Goal: Task Accomplishment & Management: Complete application form

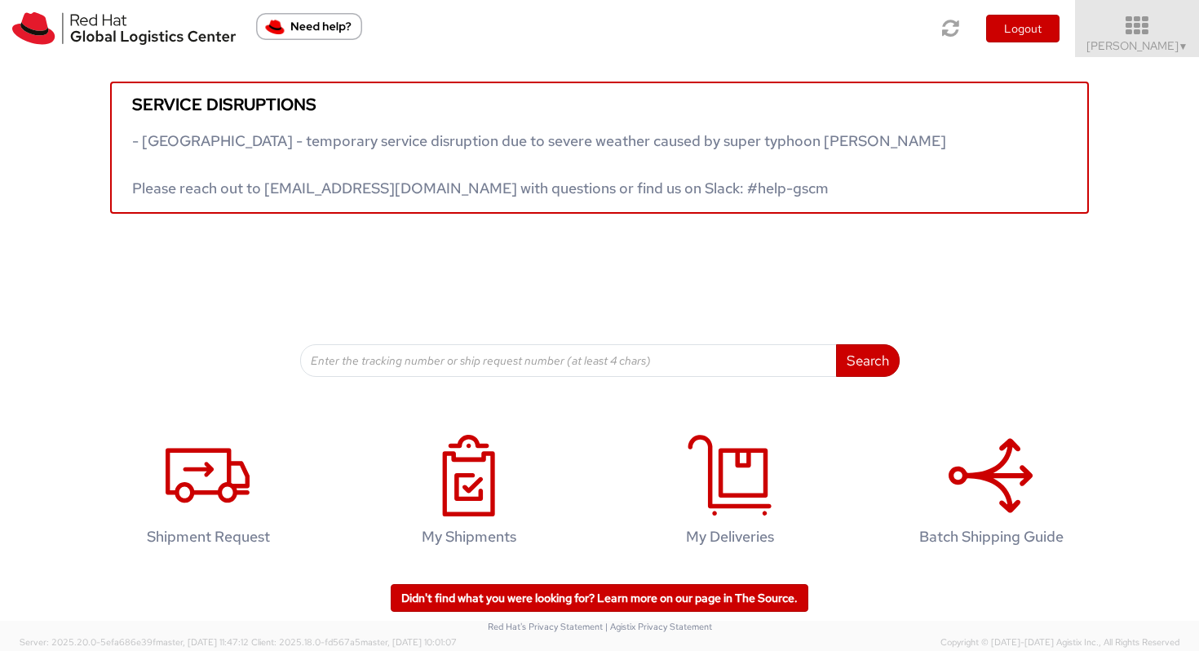
click at [1018, 12] on link "Vitoria Alencar ▼" at bounding box center [1137, 28] width 124 height 57
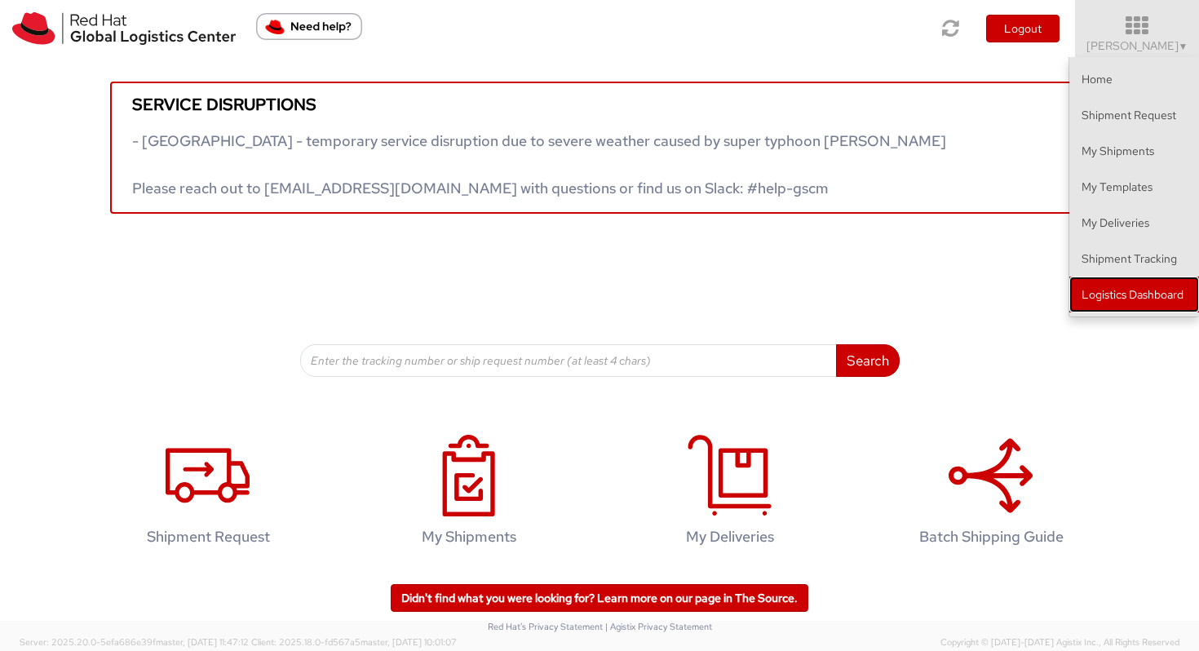
click at [1018, 298] on link "Logistics Dashboard" at bounding box center [1134, 294] width 130 height 36
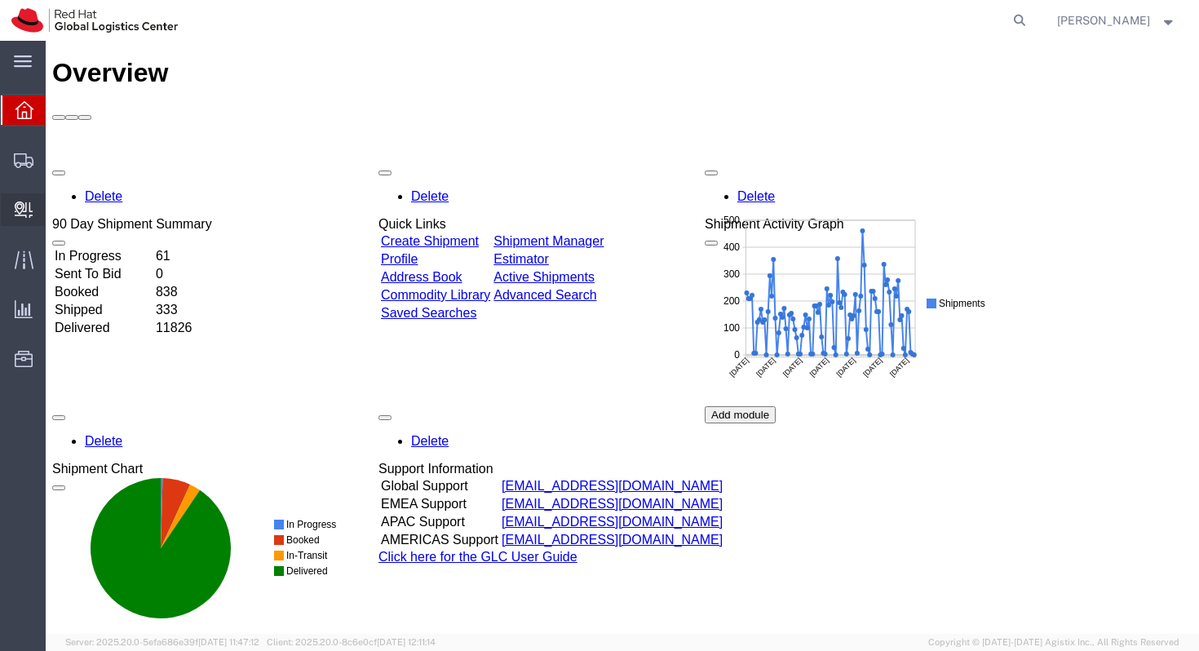
click at [0, 0] on span "Create Delivery" at bounding box center [0, 0] width 0 height 0
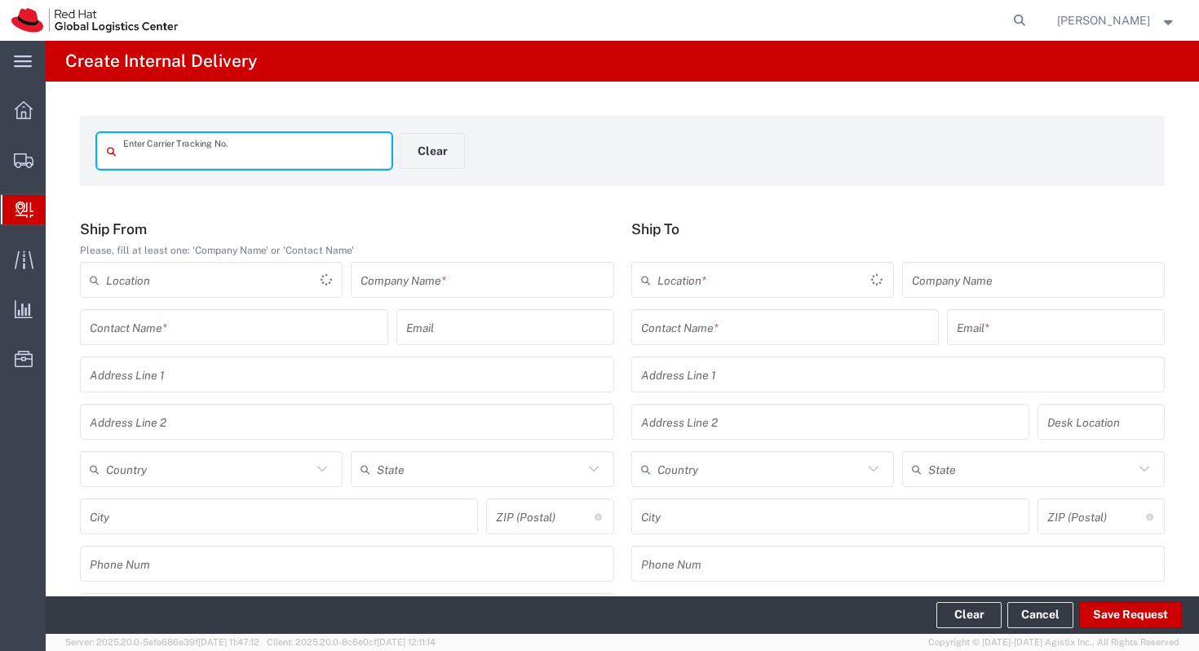
click at [754, 334] on input "text" at bounding box center [785, 327] width 289 height 29
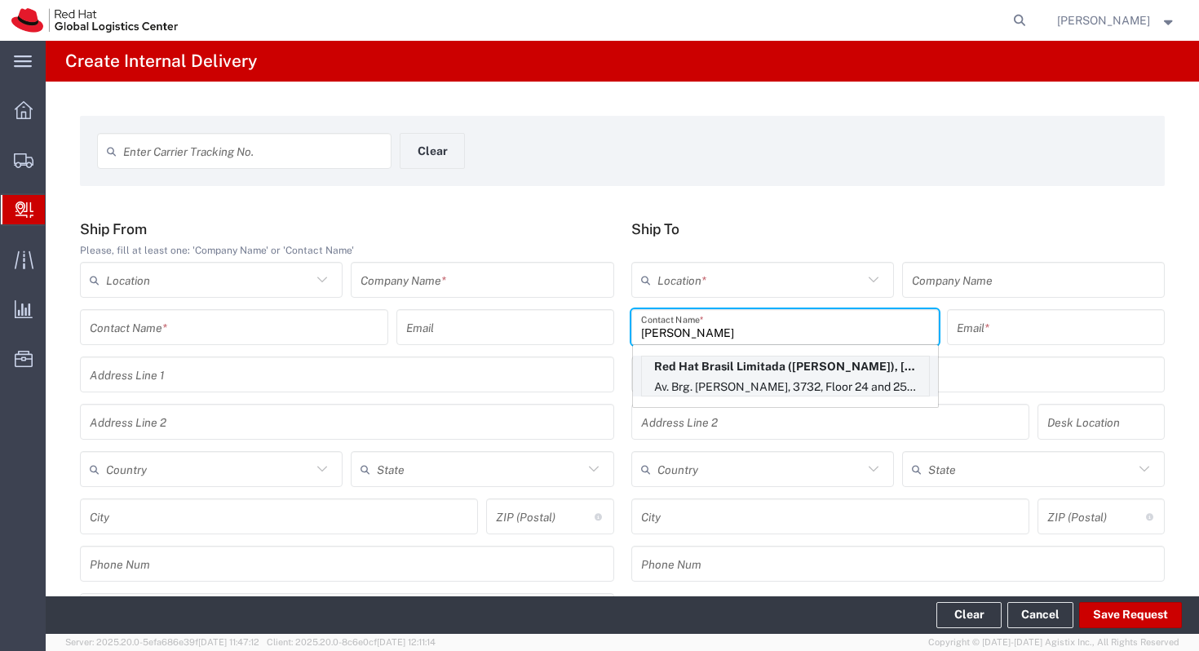
type input "[PERSON_NAME]"
click at [804, 386] on p "Av. Brg. [PERSON_NAME], 3732, Floor 24 and 25, Itaim Bibi, FLEX, [GEOGRAPHIC_DA…" at bounding box center [785, 387] width 287 height 20
type input "RH - [GEOGRAPHIC_DATA]"
type input "Red Hat Brasil Limitada"
type input "[PERSON_NAME]"
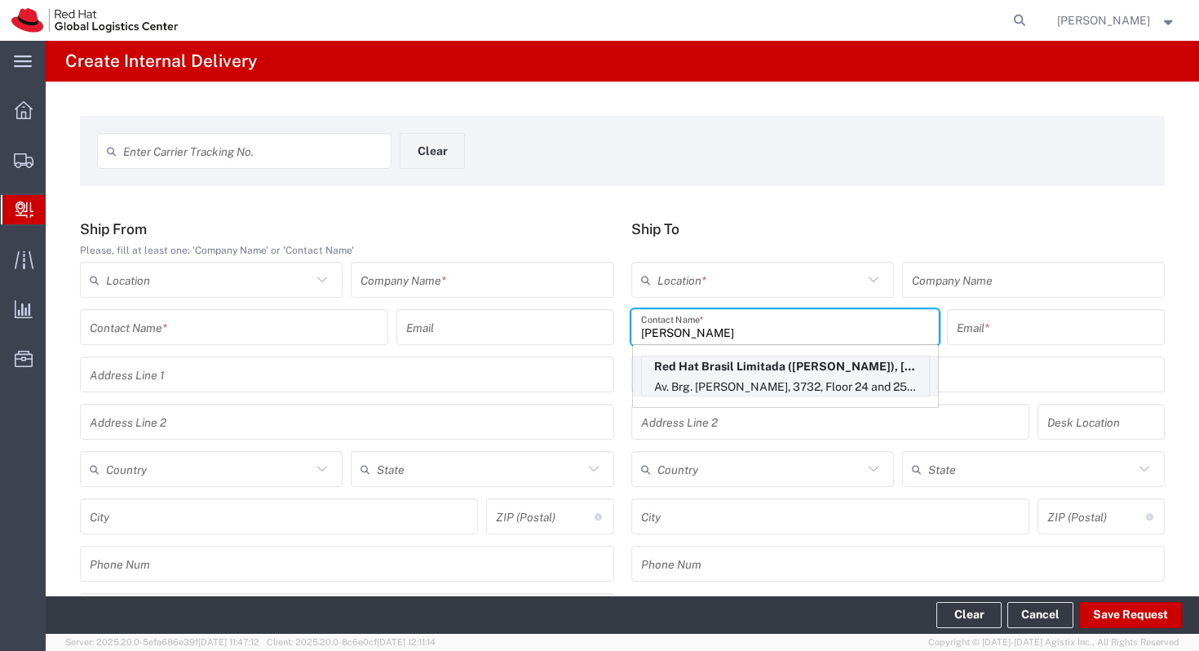
type input "[EMAIL_ADDRESS][DOMAIN_NAME]"
type input "Av. Brg. [PERSON_NAME][GEOGRAPHIC_DATA], 3732"
type input "Floor 24 and 25, Itaim Bibi"
type input "FLEX"
type input "[GEOGRAPHIC_DATA]"
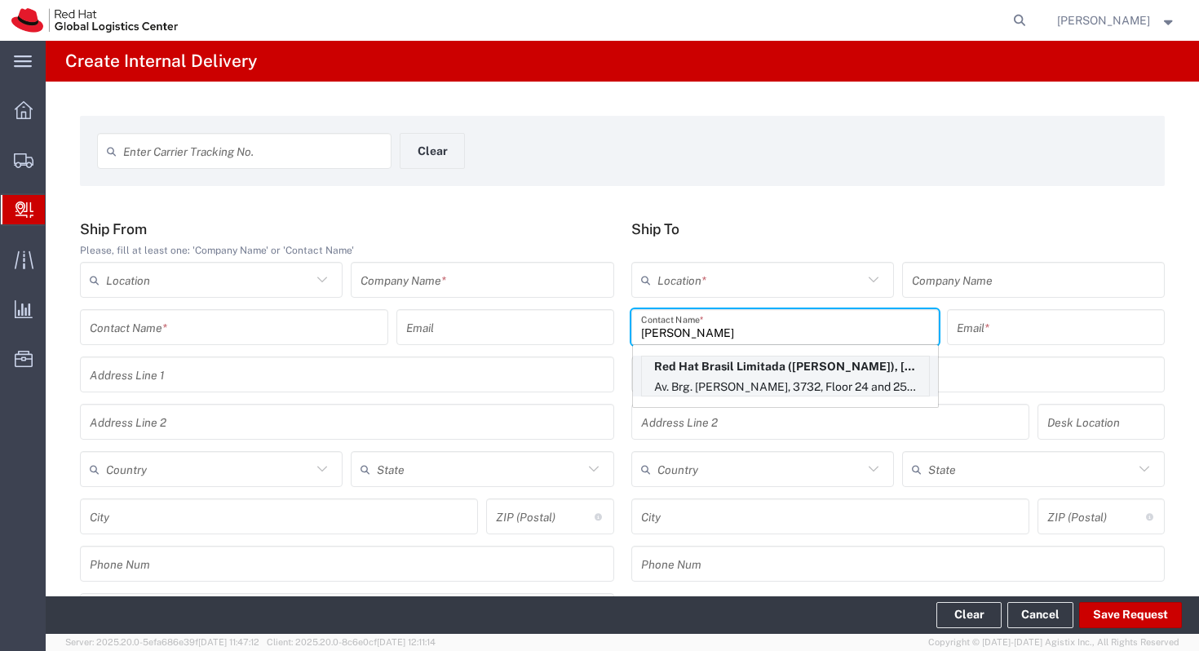
type input "[GEOGRAPHIC_DATA]"
type input "04538-132"
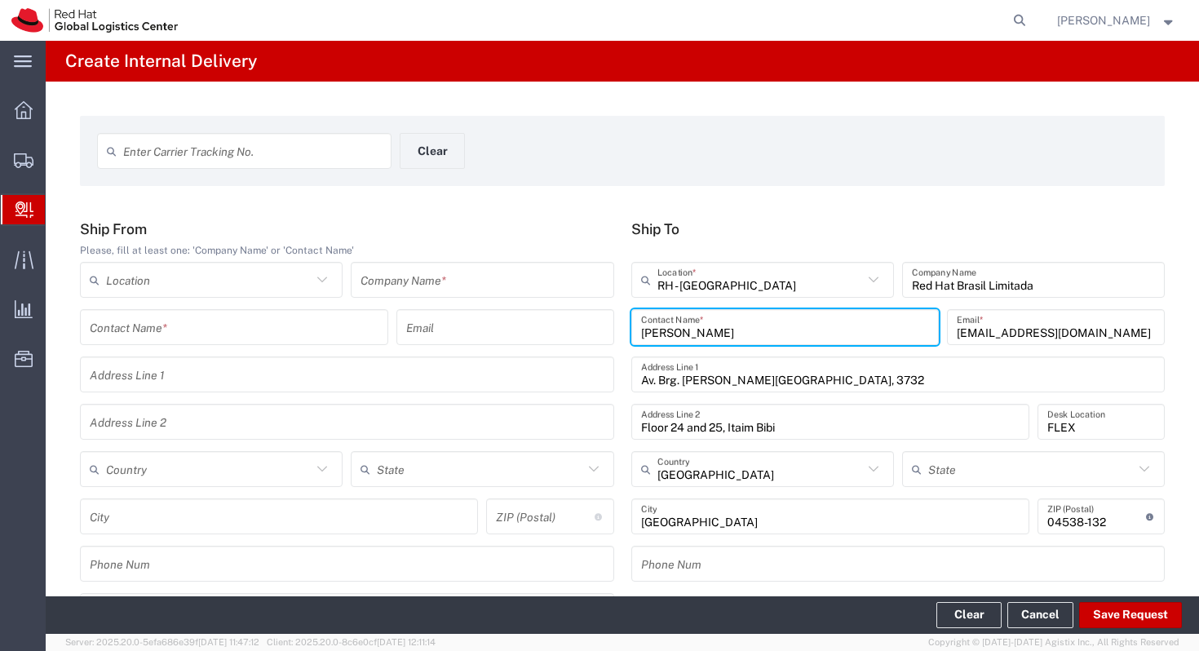
type input "[GEOGRAPHIC_DATA]"
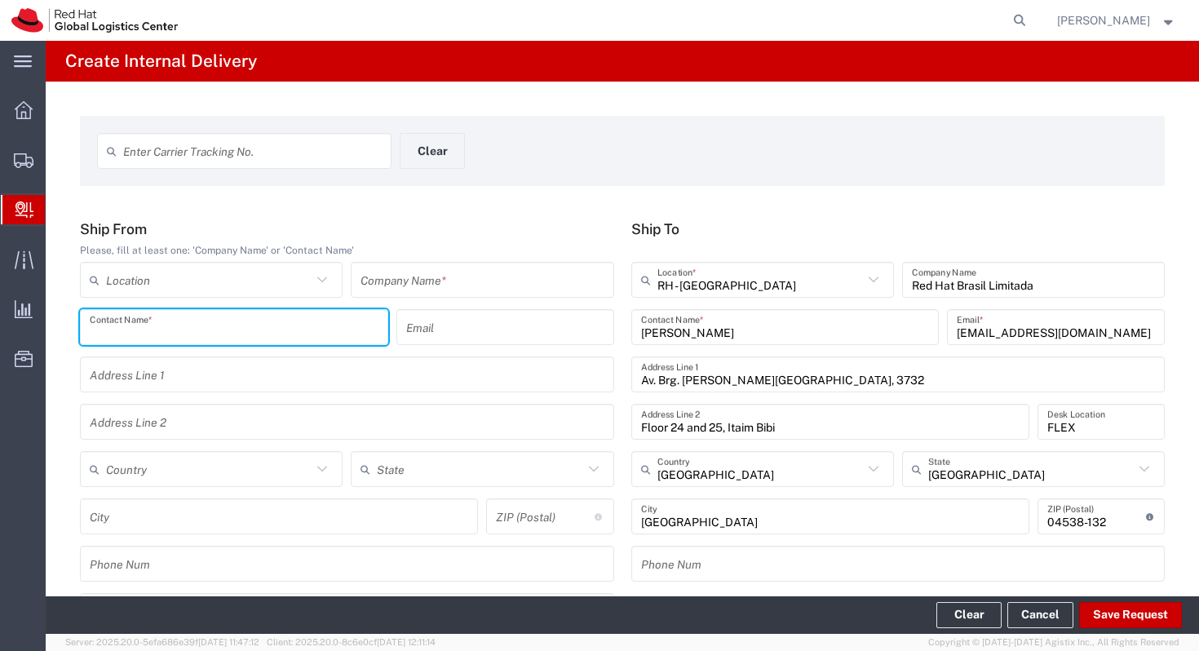
click at [310, 319] on input "text" at bounding box center [234, 327] width 289 height 29
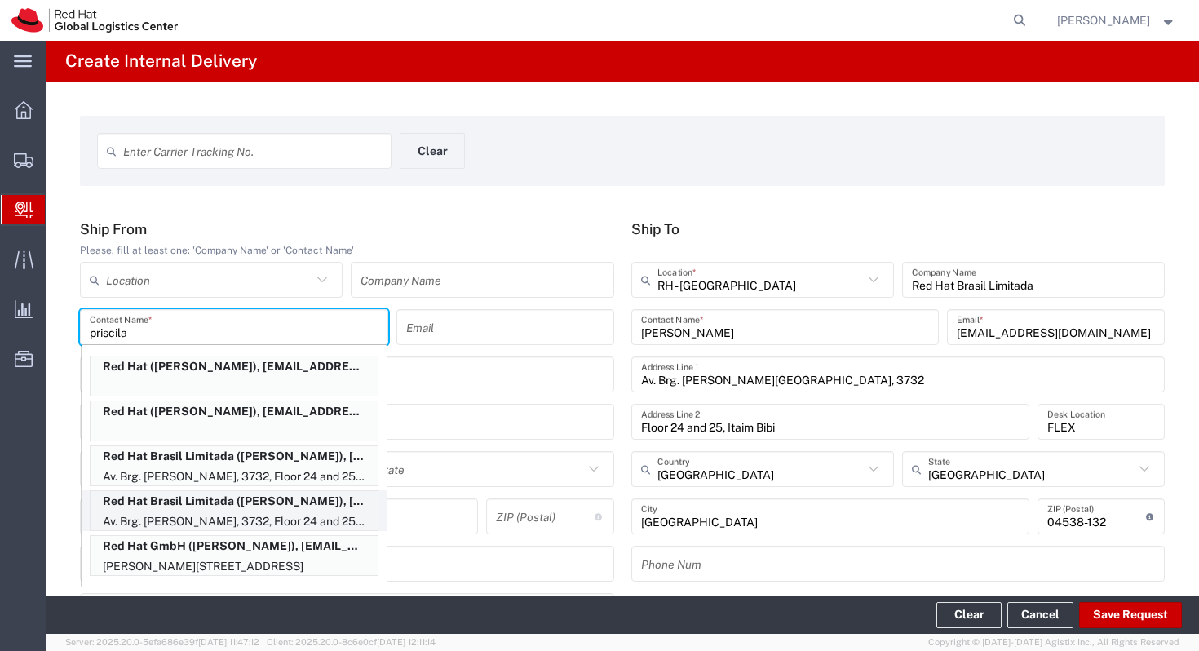
type input "priscila"
click at [308, 511] on p "Av. Brg. [PERSON_NAME], 3732, Floor 24 and 25, Itaim Bibi, FLEX, [GEOGRAPHIC_DA…" at bounding box center [234, 521] width 287 height 20
type input "RH - [GEOGRAPHIC_DATA]"
type input "Red Hat Brasil Limitada"
type input "Priscila Venturole"
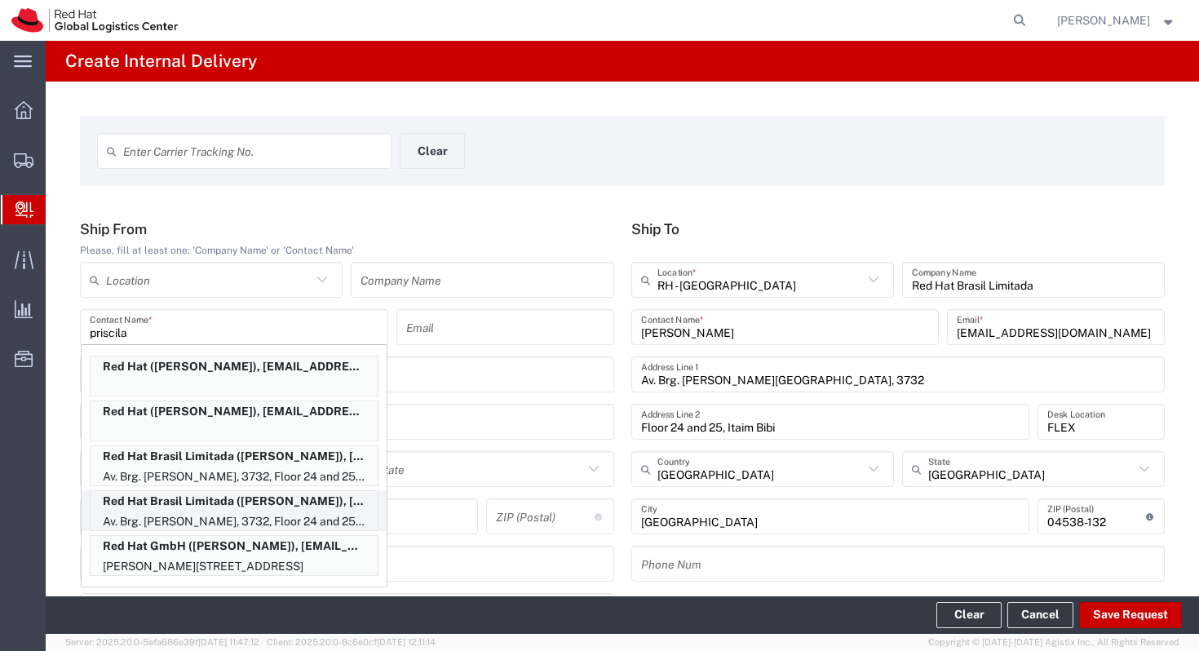
type input "[EMAIL_ADDRESS][DOMAIN_NAME]"
type input "Av. Brg. [PERSON_NAME][GEOGRAPHIC_DATA], 3732"
type input "Floor 24 and 25, Itaim Bibi"
type input "[GEOGRAPHIC_DATA]"
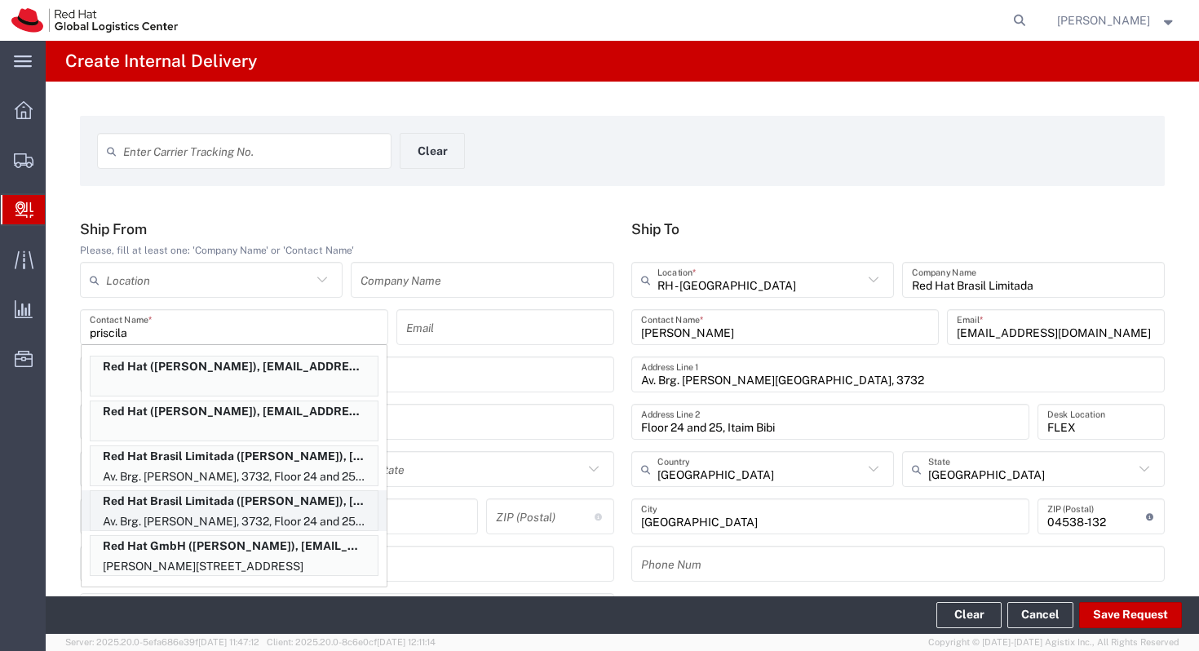
type input "04538-132"
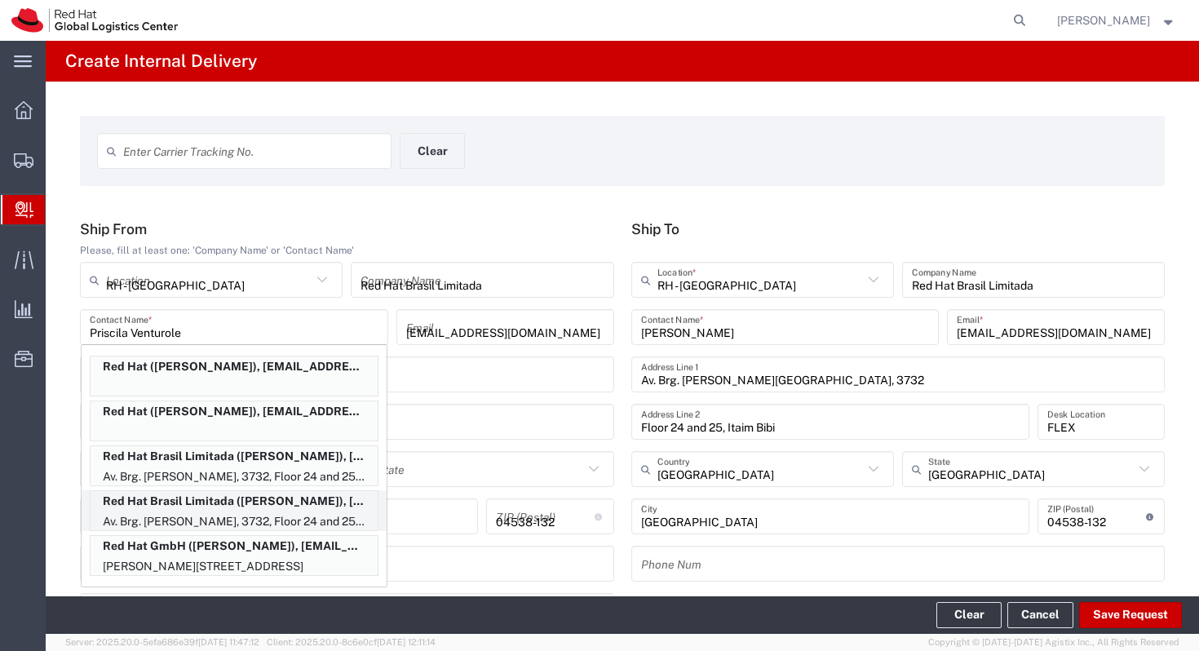
type input "[GEOGRAPHIC_DATA]"
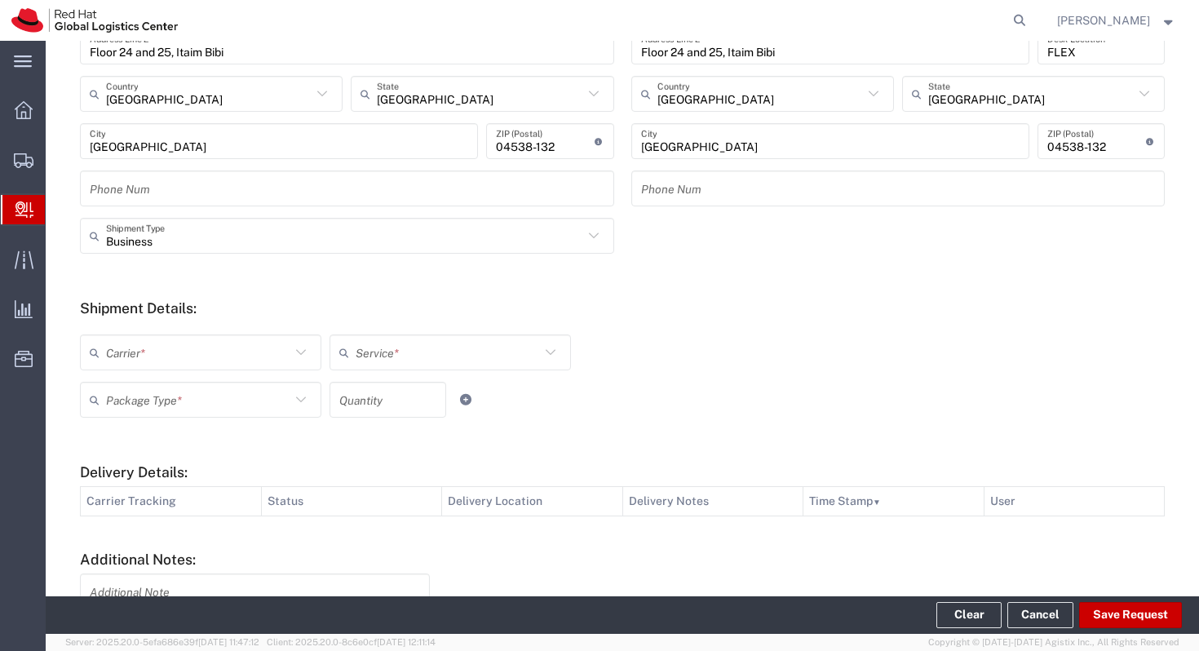
scroll to position [418, 0]
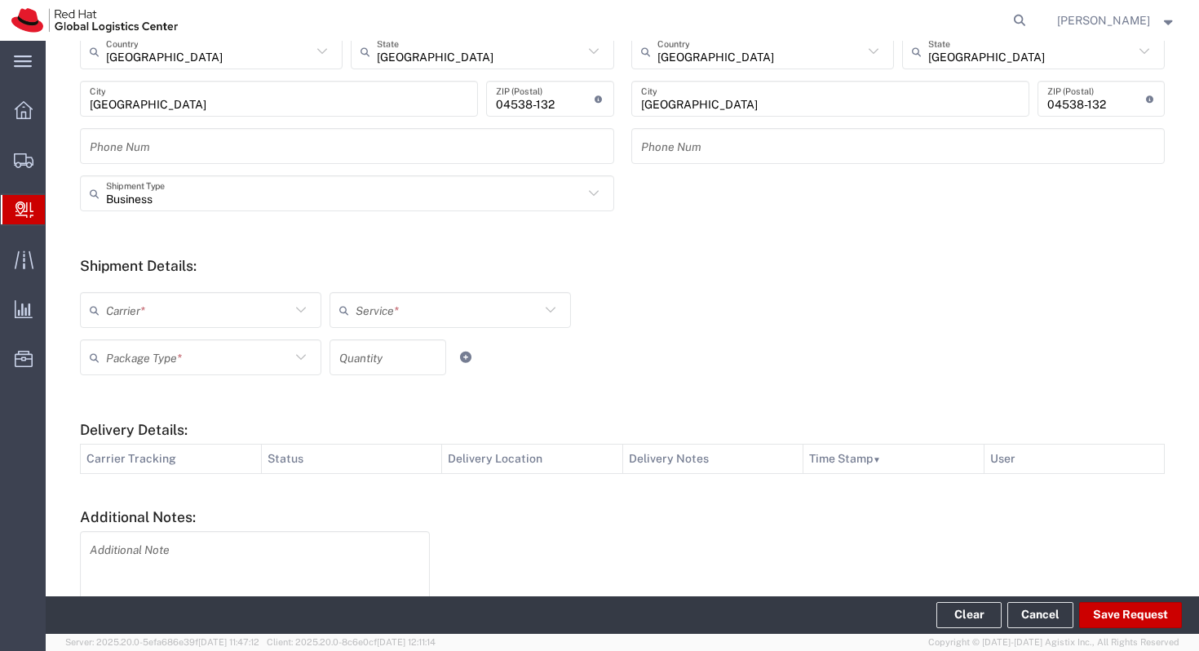
click at [220, 307] on input "text" at bounding box center [198, 310] width 184 height 29
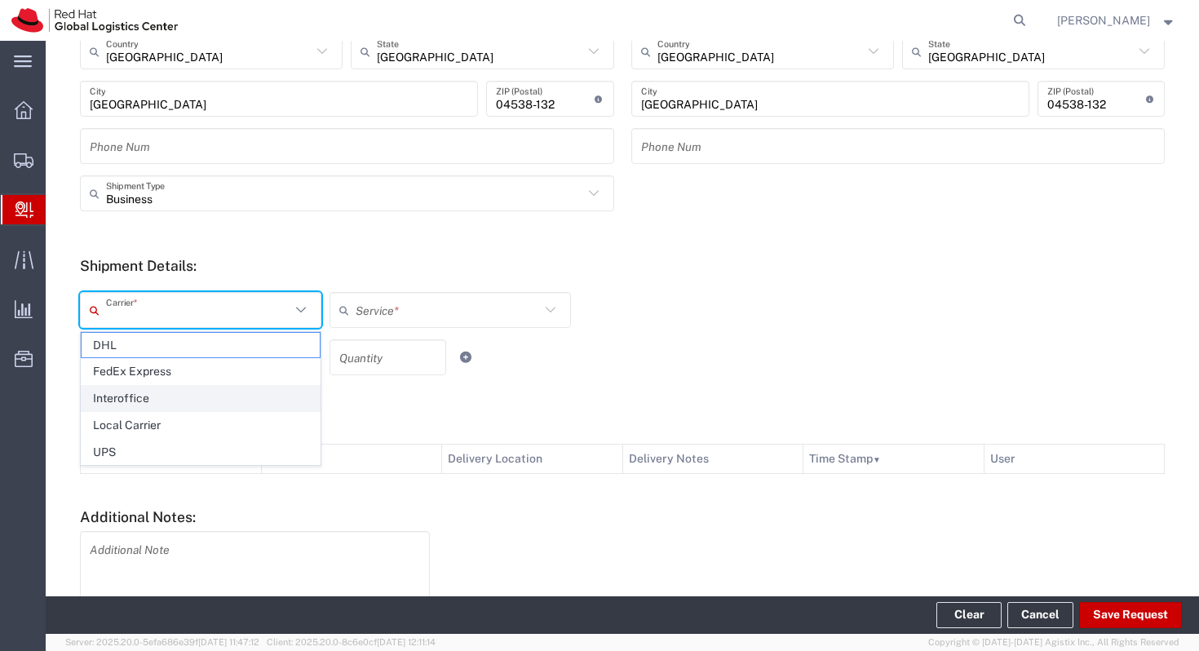
click at [213, 393] on span "Interoffice" at bounding box center [201, 398] width 238 height 25
type input "Interoffice"
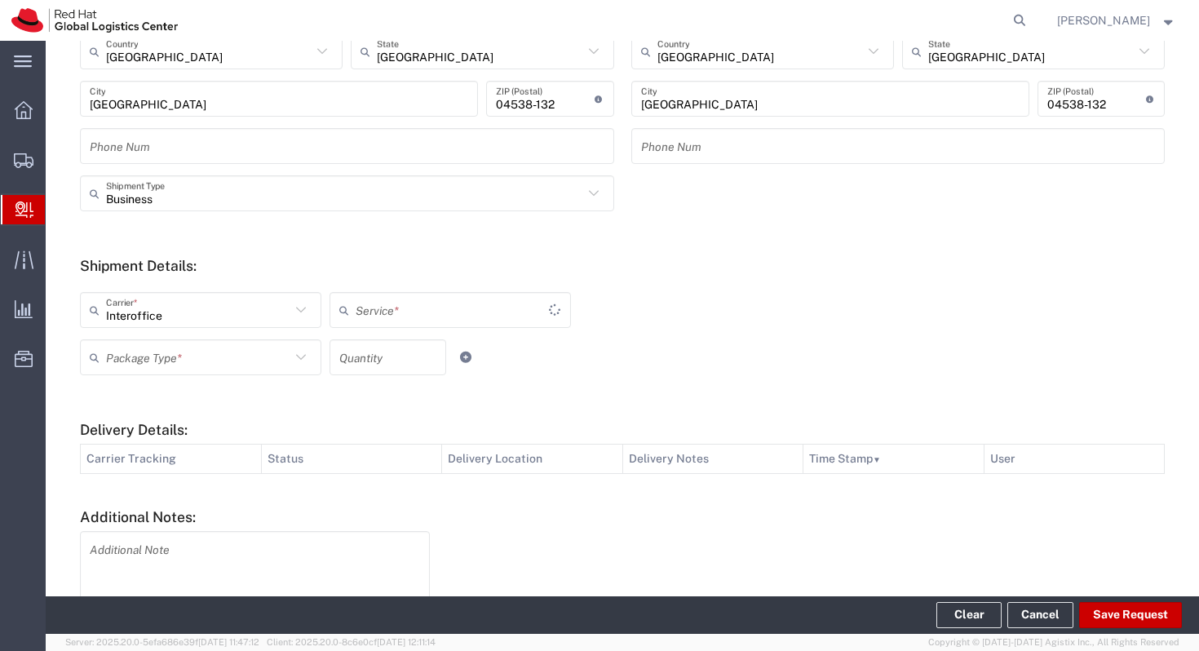
type input "IO_Ground"
click at [245, 360] on input "text" at bounding box center [198, 357] width 184 height 29
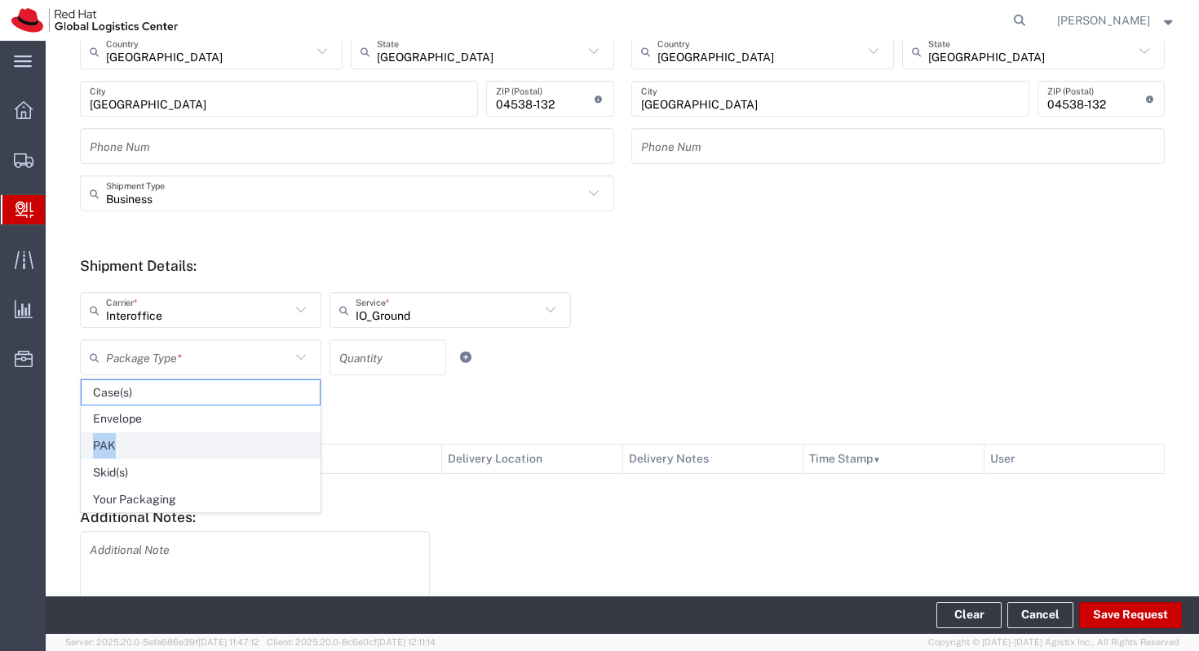
drag, startPoint x: 203, startPoint y: 428, endPoint x: 202, endPoint y: 440, distance: 12.3
click at [202, 441] on ul "Case(s) Envelope PAK Skid(s) Your Packaging" at bounding box center [201, 446] width 240 height 134
click at [202, 440] on span "PAK" at bounding box center [201, 445] width 238 height 25
type input "PAK"
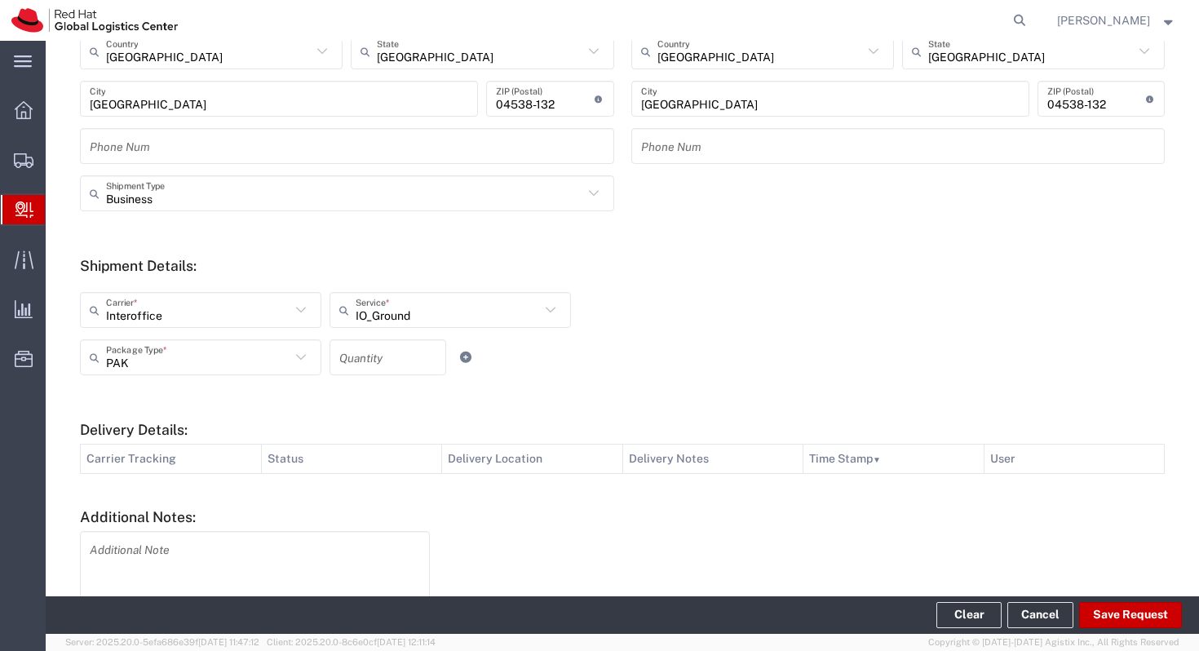
scroll to position [516, 0]
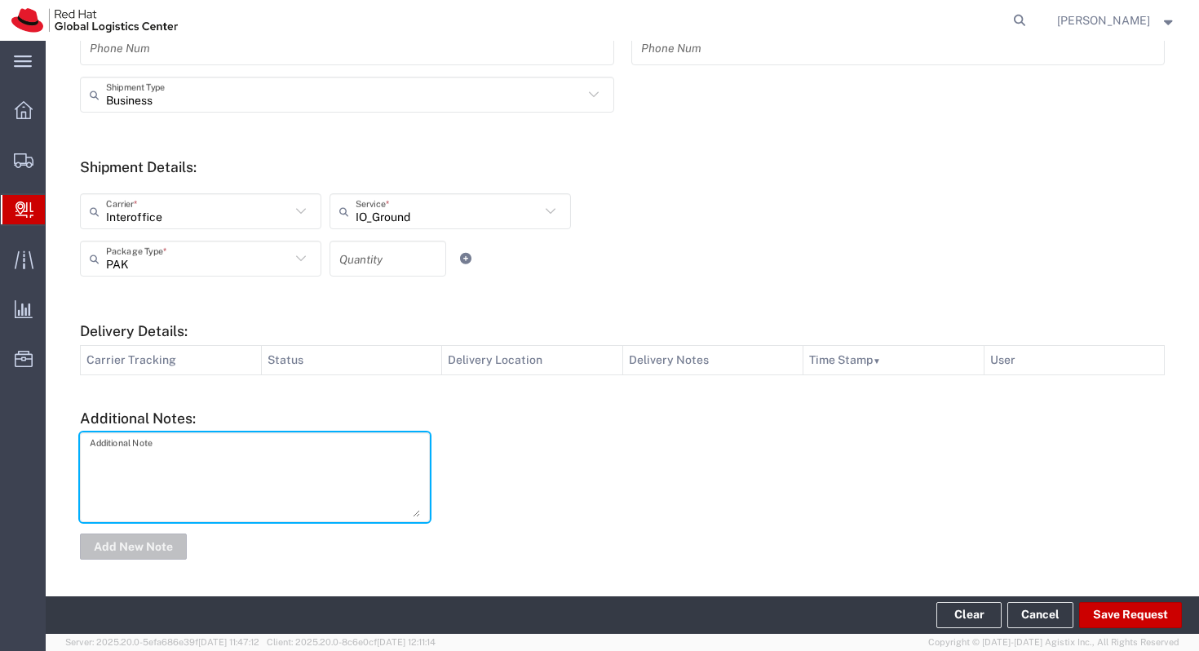
click at [226, 452] on textarea at bounding box center [255, 477] width 330 height 80
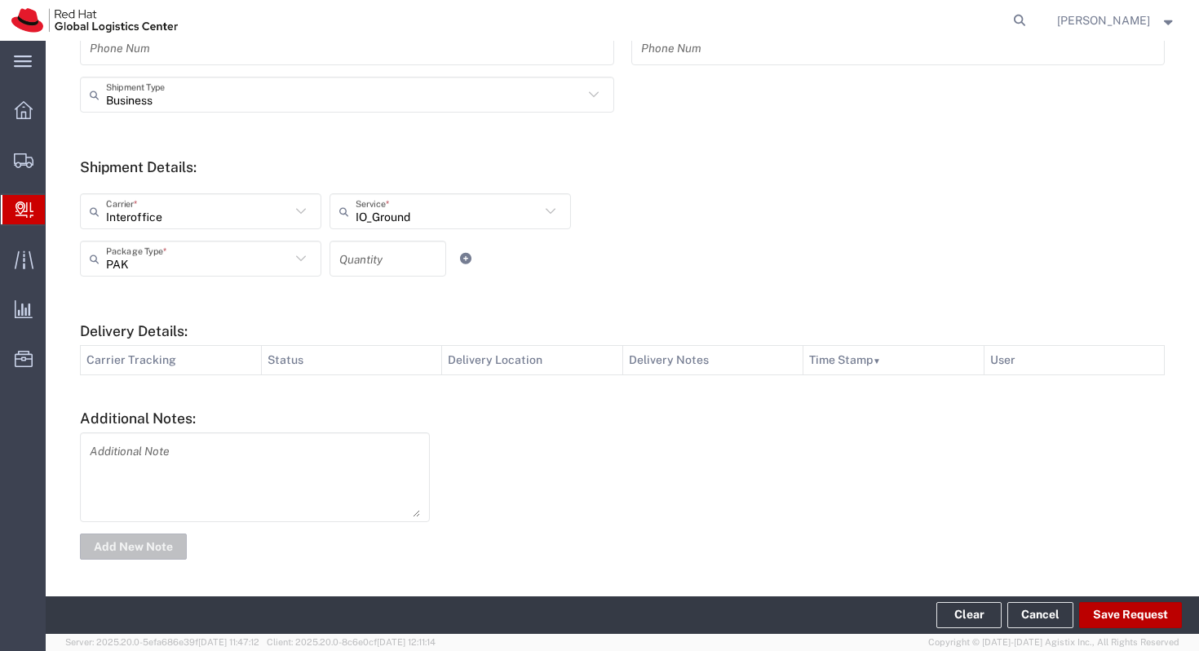
click at [1161, 611] on button "Save Request" at bounding box center [1130, 615] width 103 height 26
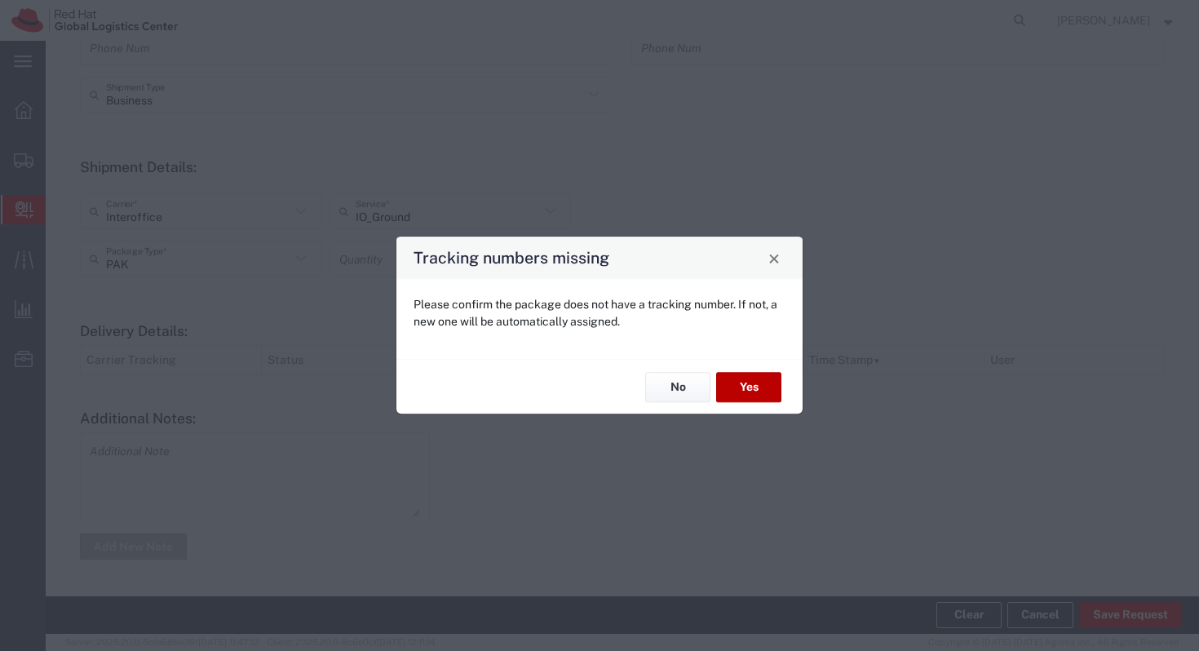
click at [747, 382] on button "Yes" at bounding box center [748, 387] width 65 height 30
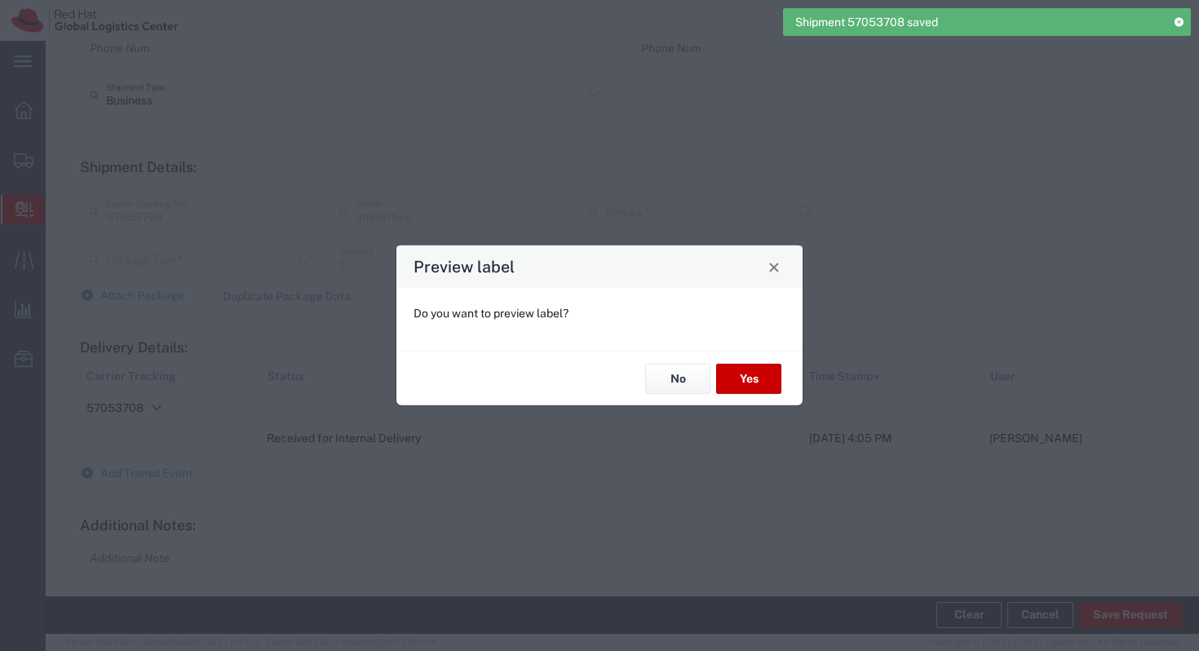
type input "PAK"
type input "IO_Ground"
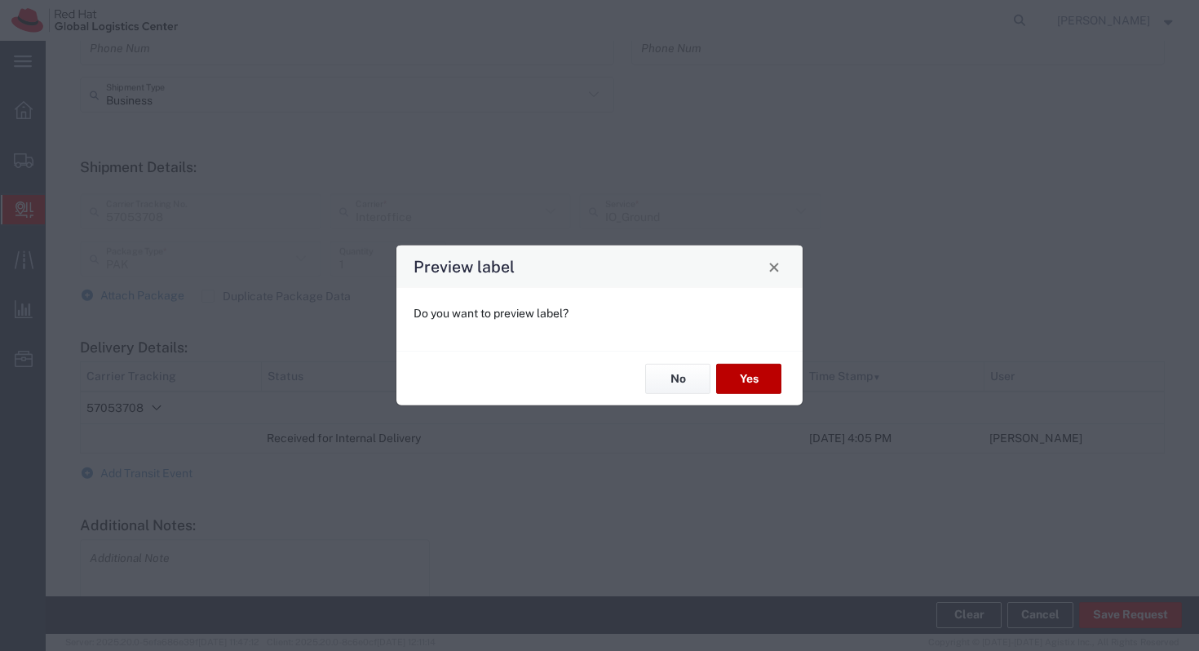
click at [773, 378] on button "Yes" at bounding box center [748, 379] width 65 height 30
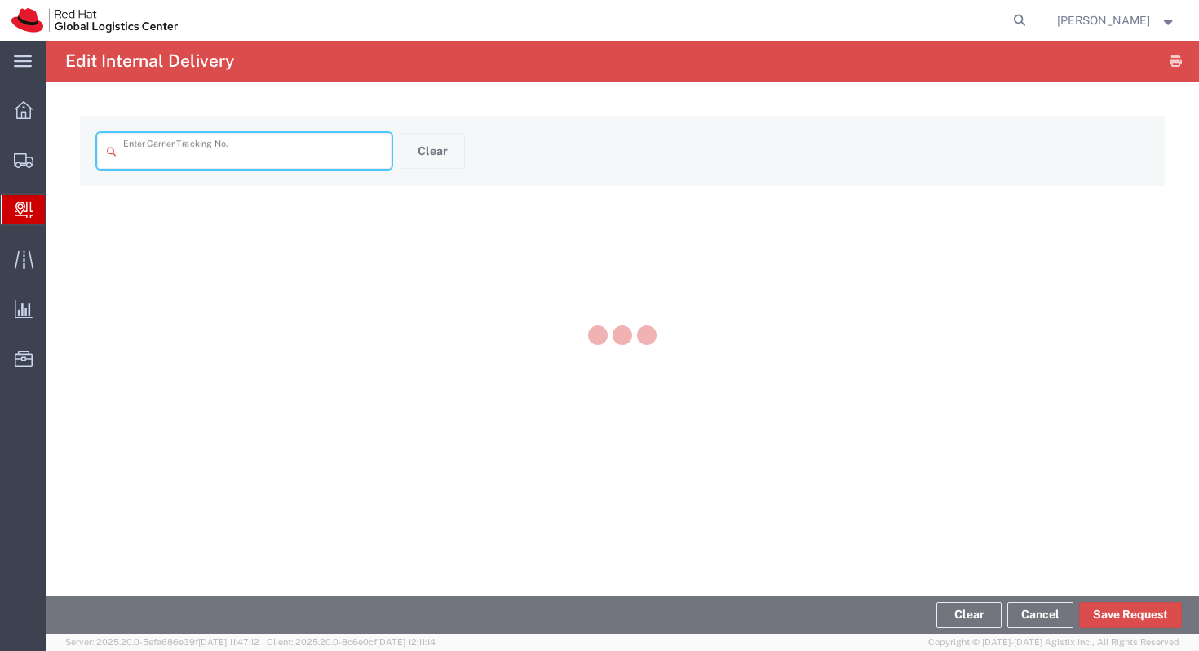
type input "57053708"
